Goal: Information Seeking & Learning: Learn about a topic

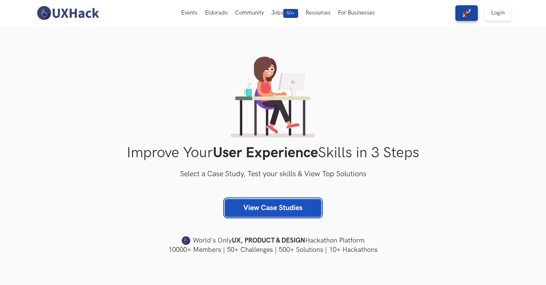
click at [269, 200] on link "View Case Studies" at bounding box center [273, 208] width 97 height 18
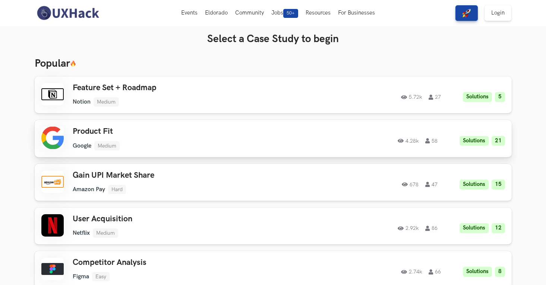
click at [266, 148] on ul "Google Medium" at bounding box center [179, 145] width 212 height 9
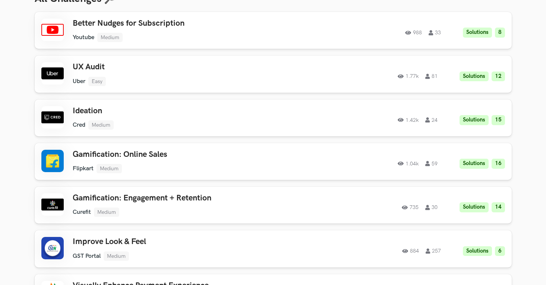
scroll to position [318, 0]
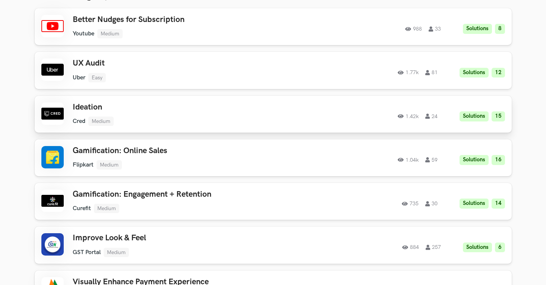
click at [348, 124] on div "Ideation Cred Medium Cred Medium Solutions 15 1.42k 24 1.42k 24 Solutions 15" at bounding box center [273, 113] width 464 height 23
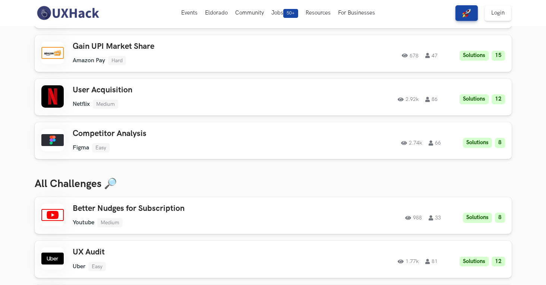
scroll to position [0, 0]
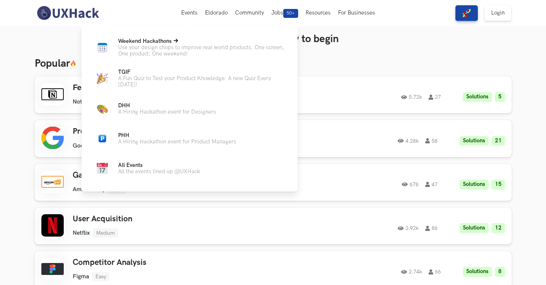
click at [199, 57] on p "Use your design chops to improve real world products. One screen, One product, …" at bounding box center [202, 50] width 168 height 13
click at [168, 50] on p "Use your design chops to improve real world products. One screen, One product, …" at bounding box center [202, 50] width 168 height 13
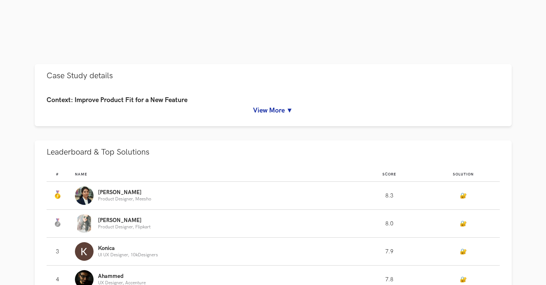
scroll to position [294, 0]
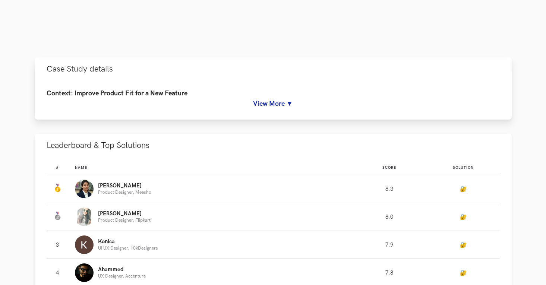
click at [367, 80] on button "Case Study details" at bounding box center [273, 68] width 477 height 23
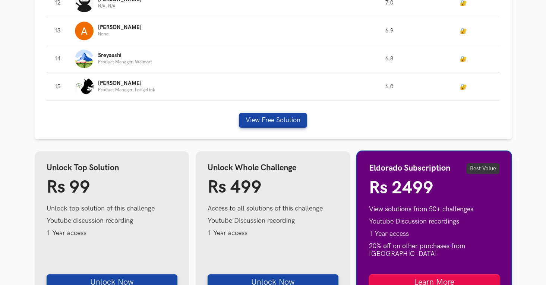
scroll to position [928, 0]
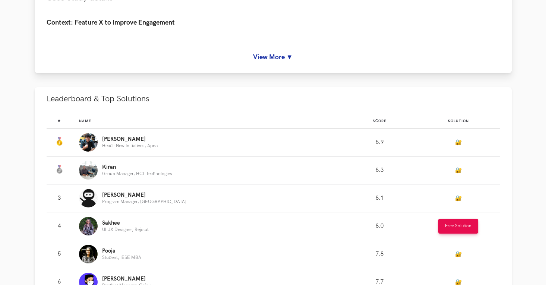
scroll to position [113, 0]
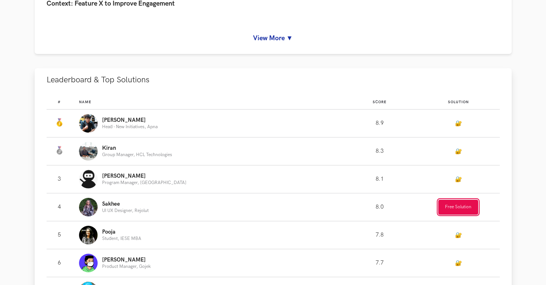
click at [454, 210] on button "Free Solution" at bounding box center [458, 207] width 40 height 15
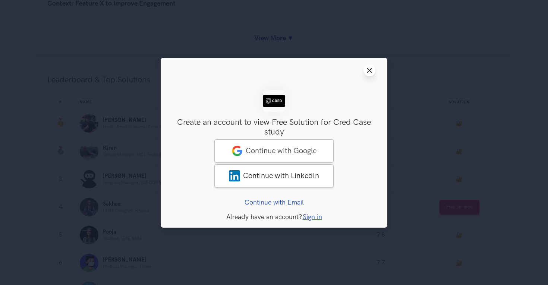
click at [373, 71] on button "Close modal window" at bounding box center [369, 70] width 12 height 12
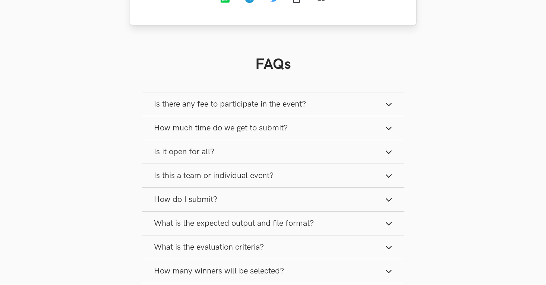
scroll to position [860, 0]
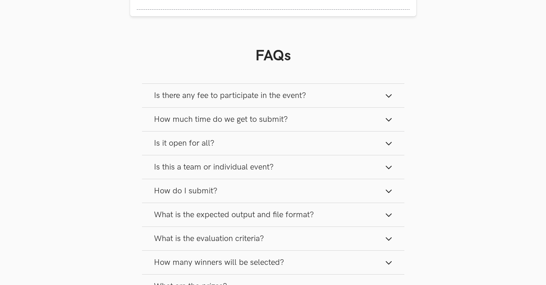
click at [306, 96] on span "Is there any fee to participate in the event?" at bounding box center [230, 96] width 152 height 10
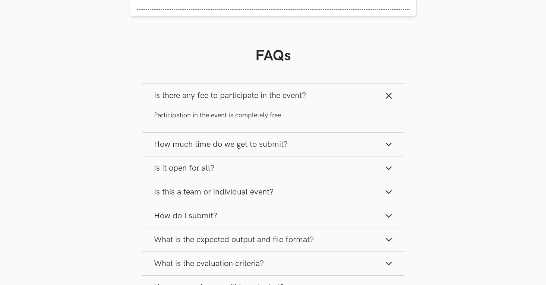
click at [306, 96] on span "Is there any fee to participate in the event?" at bounding box center [230, 96] width 152 height 10
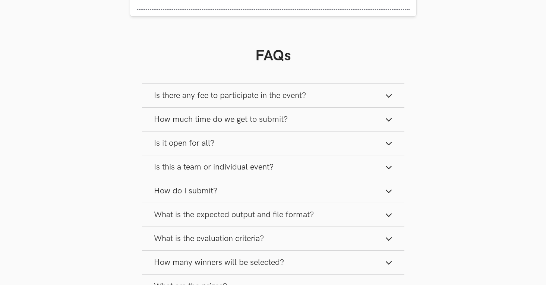
click at [299, 124] on button "How much time do we get to submit?" at bounding box center [273, 119] width 262 height 23
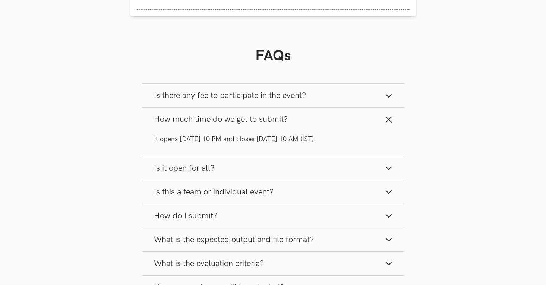
click at [299, 124] on button "How much time do we get to submit?" at bounding box center [273, 119] width 262 height 23
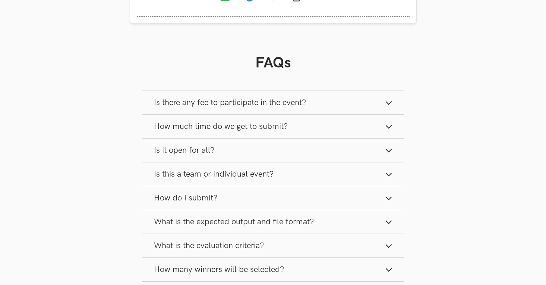
scroll to position [852, 0]
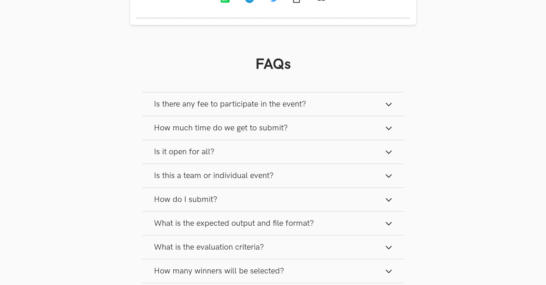
click at [298, 130] on button "How much time do we get to submit?" at bounding box center [273, 127] width 262 height 23
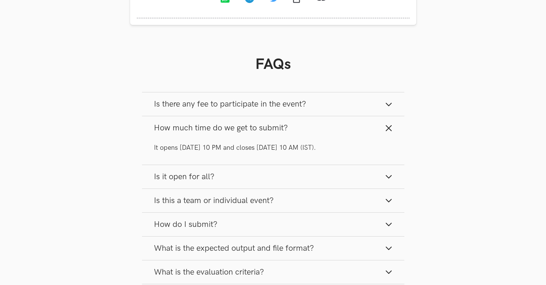
click at [291, 176] on button "Is it open for all?" at bounding box center [273, 176] width 262 height 23
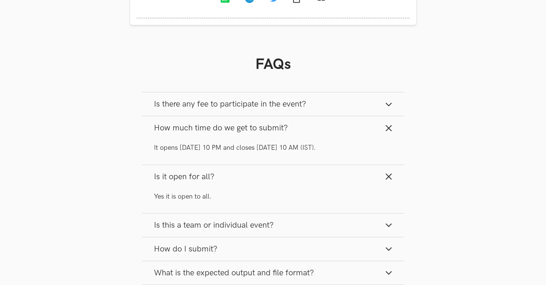
click at [291, 176] on button "Is it open for all?" at bounding box center [273, 176] width 262 height 23
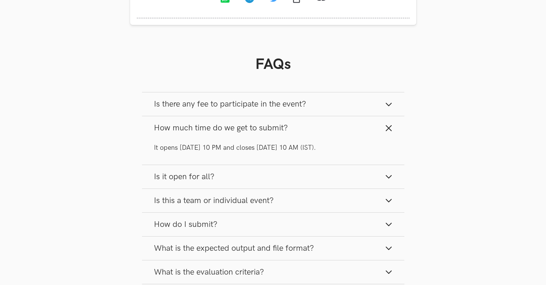
click at [285, 200] on button "Is this a team or individual event?" at bounding box center [273, 200] width 262 height 23
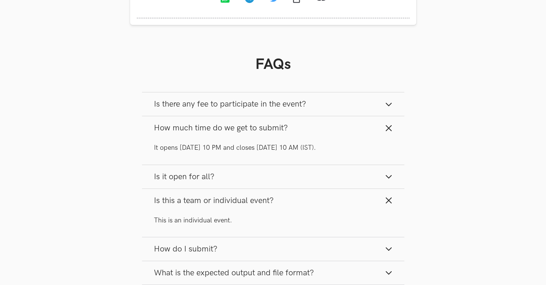
click at [285, 200] on button "Is this a team or individual event?" at bounding box center [273, 200] width 262 height 23
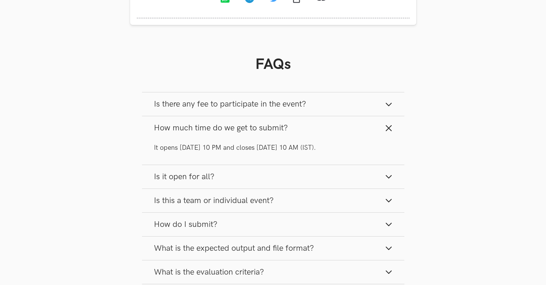
click at [273, 222] on button "How do I submit?" at bounding box center [273, 224] width 262 height 23
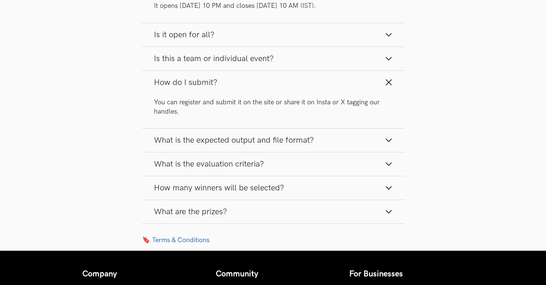
scroll to position [995, 0]
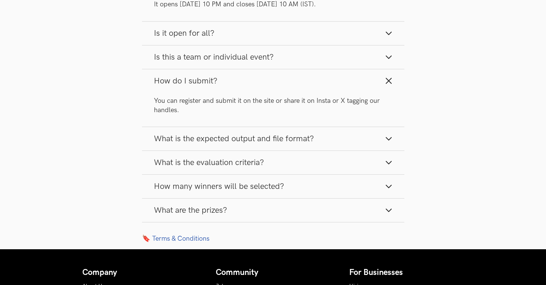
click at [280, 162] on button "What is the evaluation criteria?" at bounding box center [273, 162] width 262 height 23
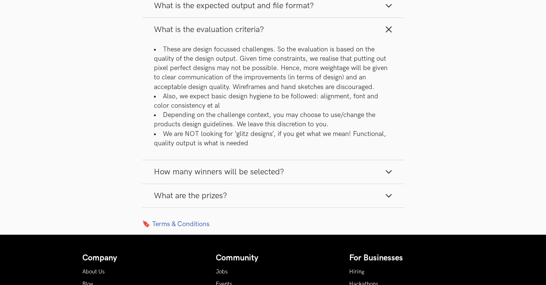
click at [277, 171] on span "How many winners will be selected?" at bounding box center [219, 172] width 130 height 10
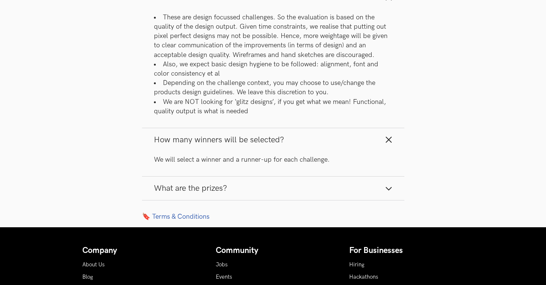
scroll to position [1168, 0]
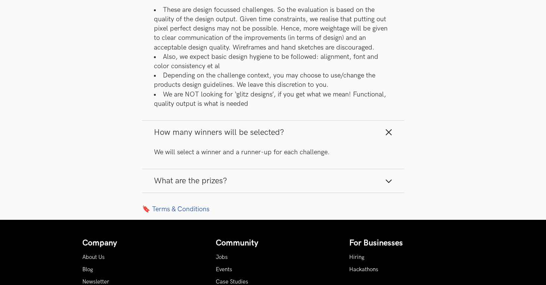
click at [276, 175] on button "What are the prizes?" at bounding box center [273, 180] width 262 height 23
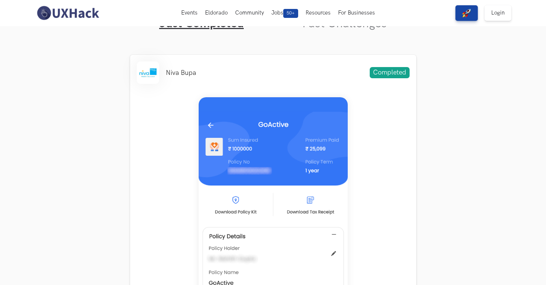
scroll to position [0, 0]
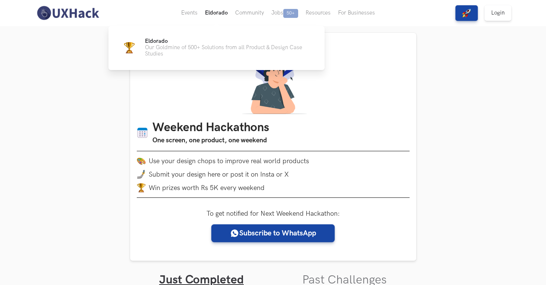
click at [208, 8] on button "Eldorado" at bounding box center [216, 13] width 30 height 26
click at [205, 40] on p "Eldorado" at bounding box center [229, 41] width 168 height 6
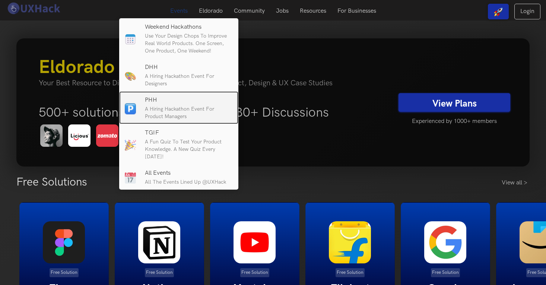
click at [193, 107] on p "A Hiring Hackathon event for Product Managers" at bounding box center [189, 112] width 88 height 15
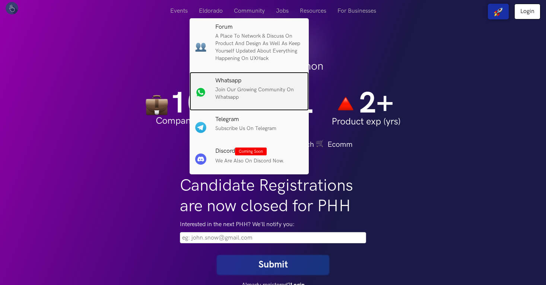
click at [243, 103] on div "Whatsapp Join our growing community on Whatsapp" at bounding box center [259, 92] width 88 height 29
